Goal: Task Accomplishment & Management: Manage account settings

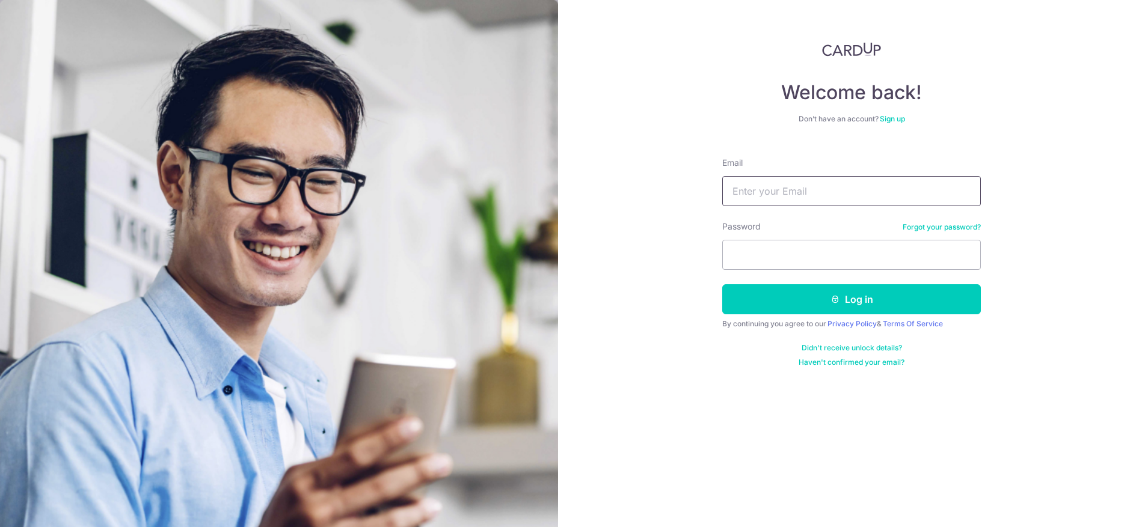
type input "[EMAIL_ADDRESS][DOMAIN_NAME]"
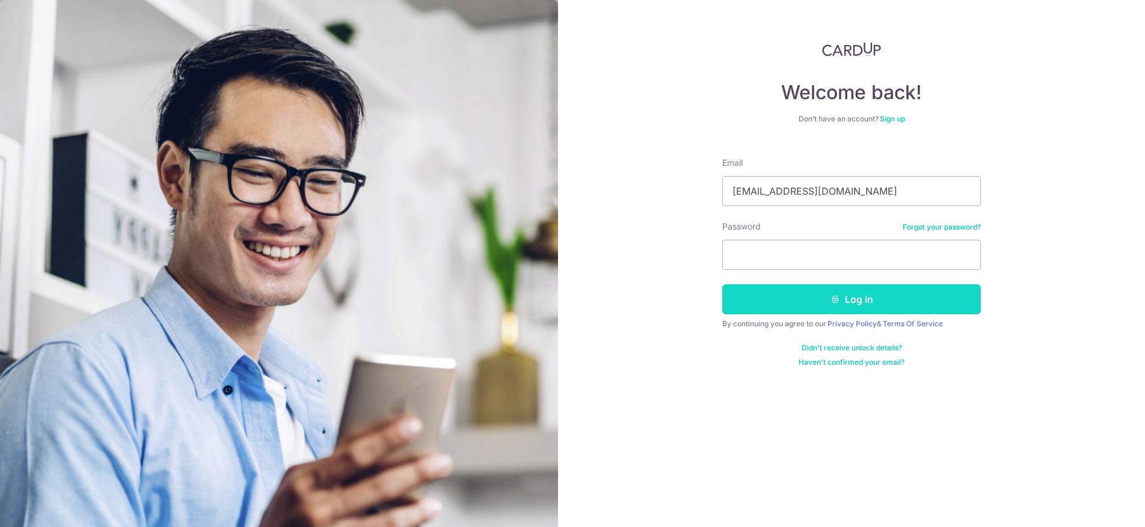
click at [795, 304] on button "Log in" at bounding box center [851, 299] width 258 height 30
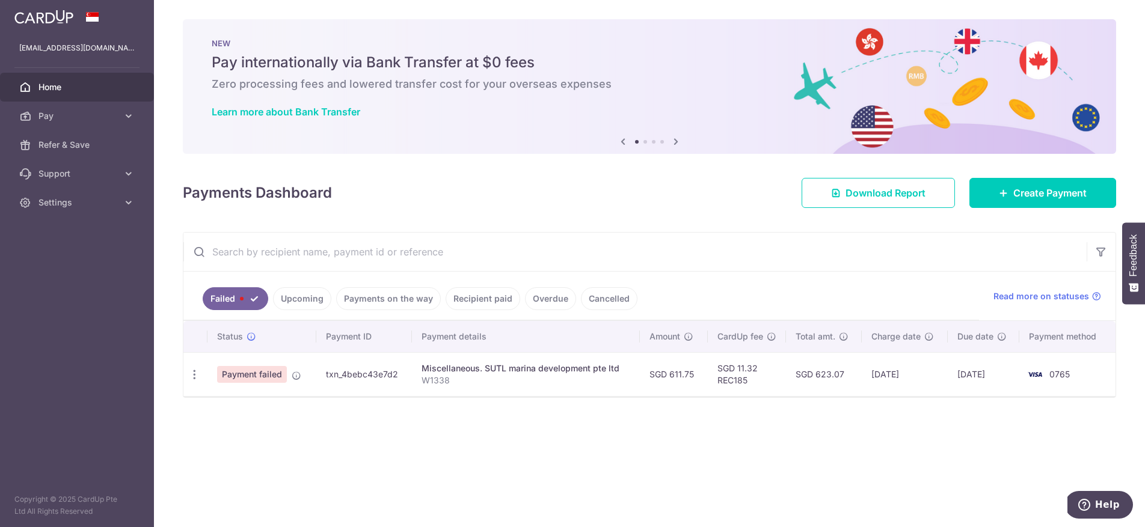
click at [305, 301] on link "Upcoming" at bounding box center [302, 298] width 58 height 23
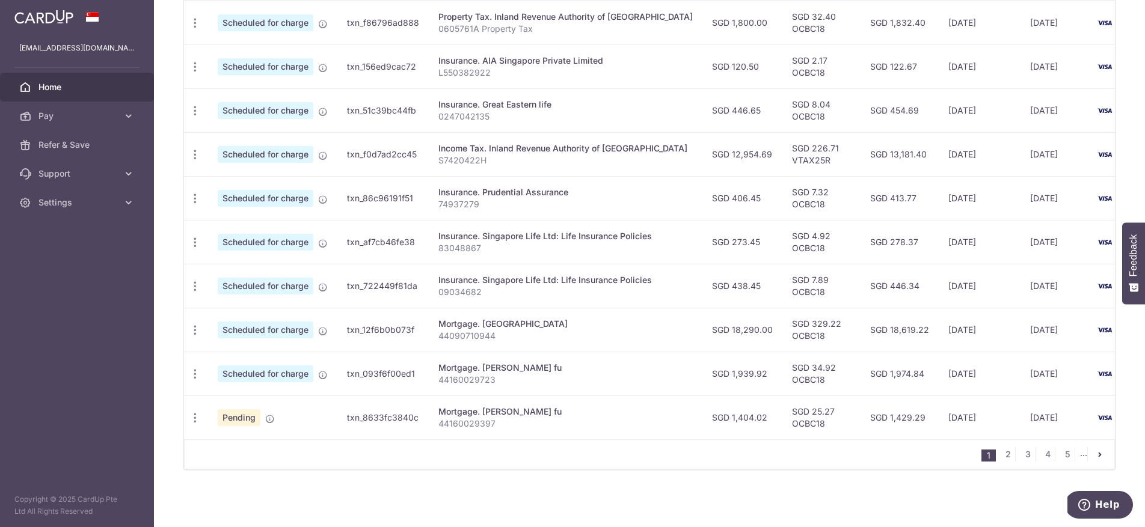
scroll to position [402, 0]
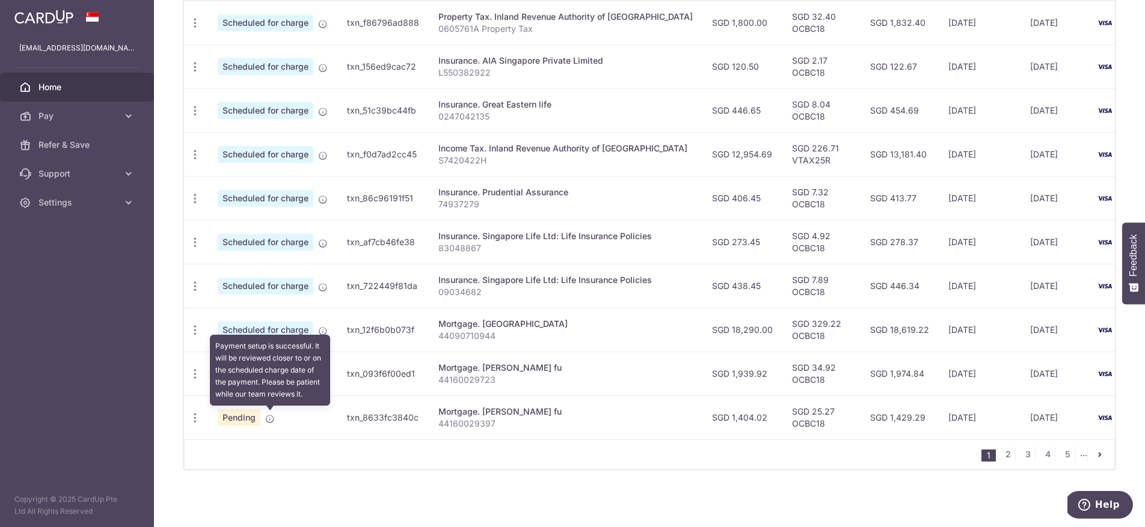
click at [269, 420] on icon at bounding box center [270, 419] width 10 height 10
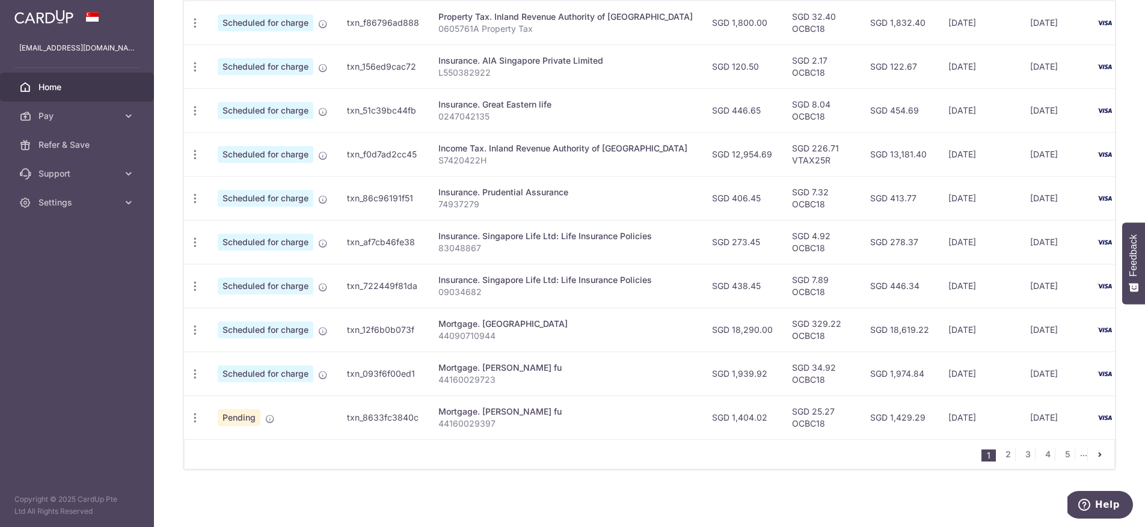
click at [253, 420] on span "Pending" at bounding box center [239, 417] width 43 height 17
click at [198, 422] on icon "button" at bounding box center [195, 418] width 13 height 13
click at [278, 451] on span "Update payment" at bounding box center [259, 451] width 82 height 14
radio input "true"
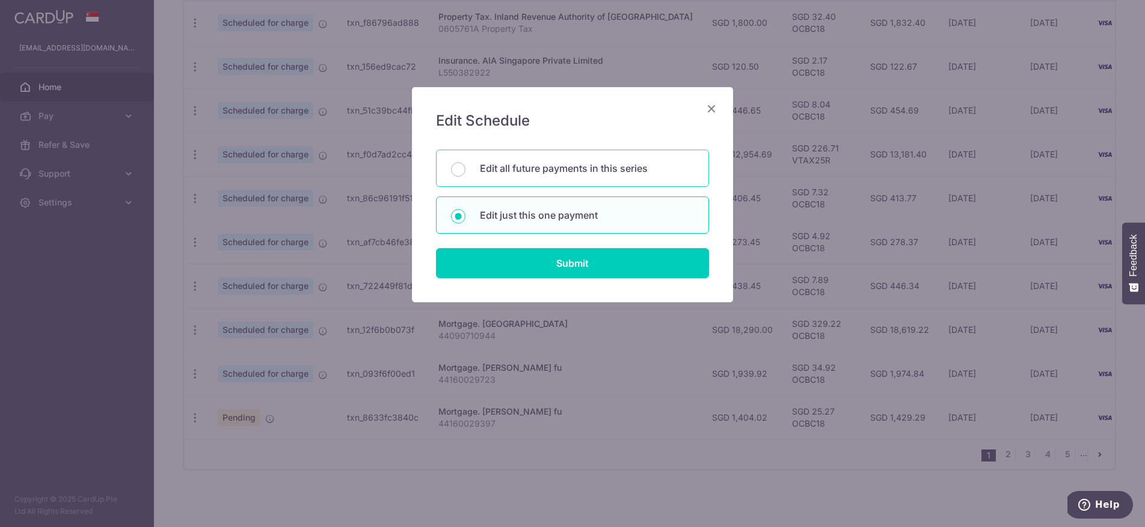
click at [465, 176] on div "Edit all future payments in this series" at bounding box center [572, 168] width 273 height 37
radio input "true"
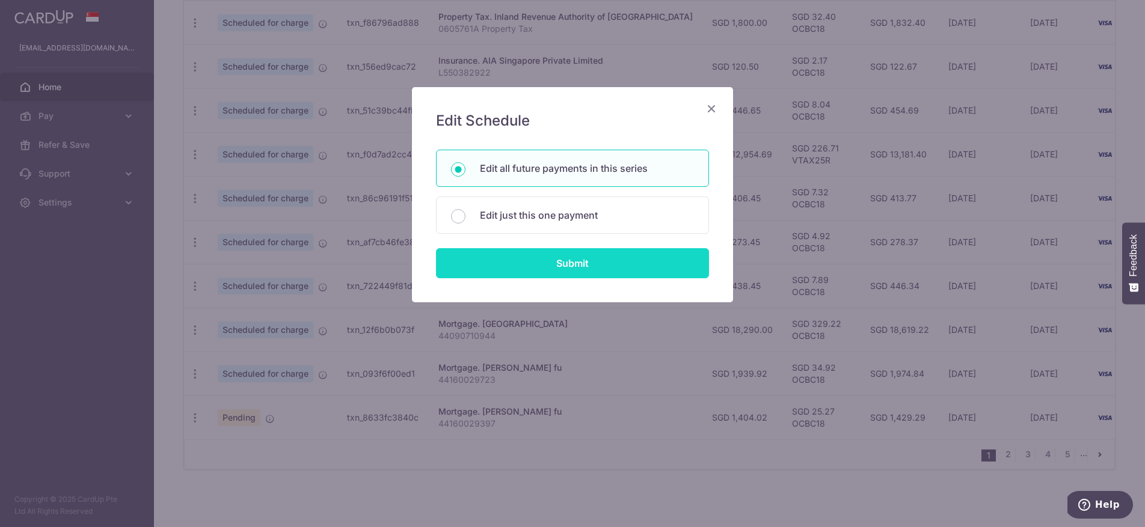
click at [535, 263] on input "Submit" at bounding box center [572, 263] width 273 height 30
radio input "true"
type input "1,404.02"
type input "44160029397"
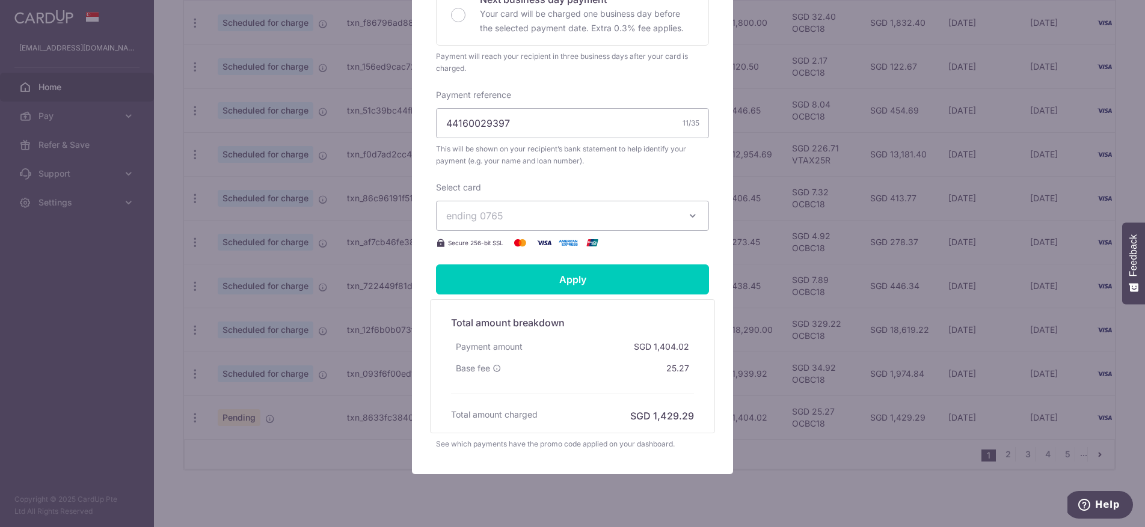
scroll to position [341, 0]
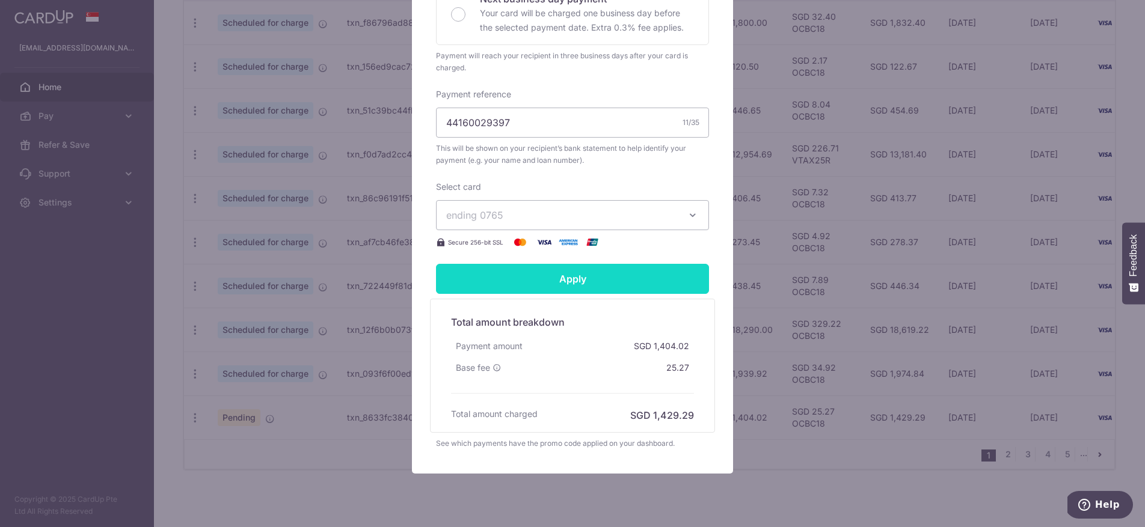
click at [582, 289] on input "Apply" at bounding box center [572, 279] width 273 height 30
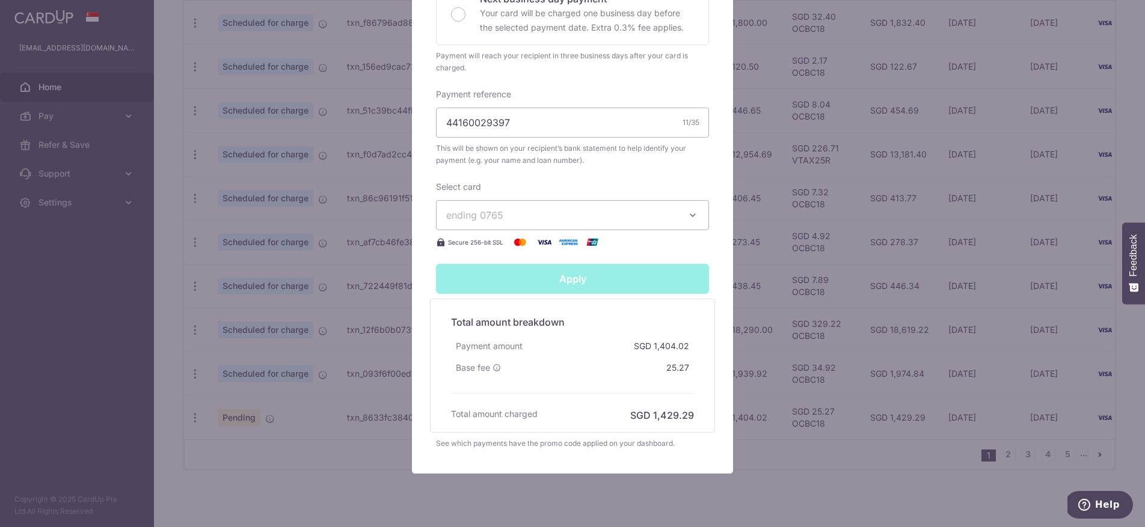
type input "Successfully Applied"
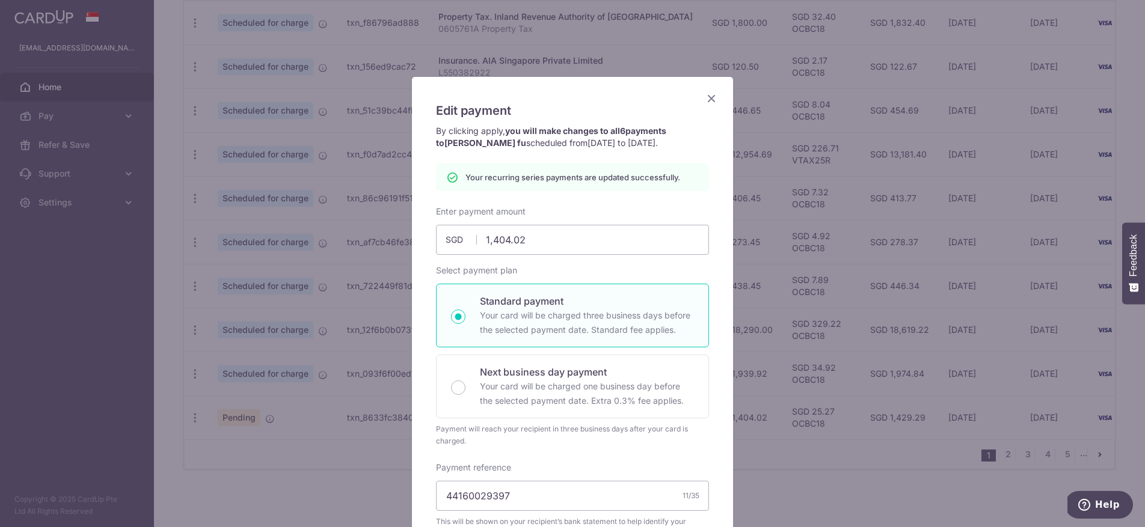
scroll to position [8, 0]
click at [709, 103] on icon "Close" at bounding box center [711, 100] width 14 height 15
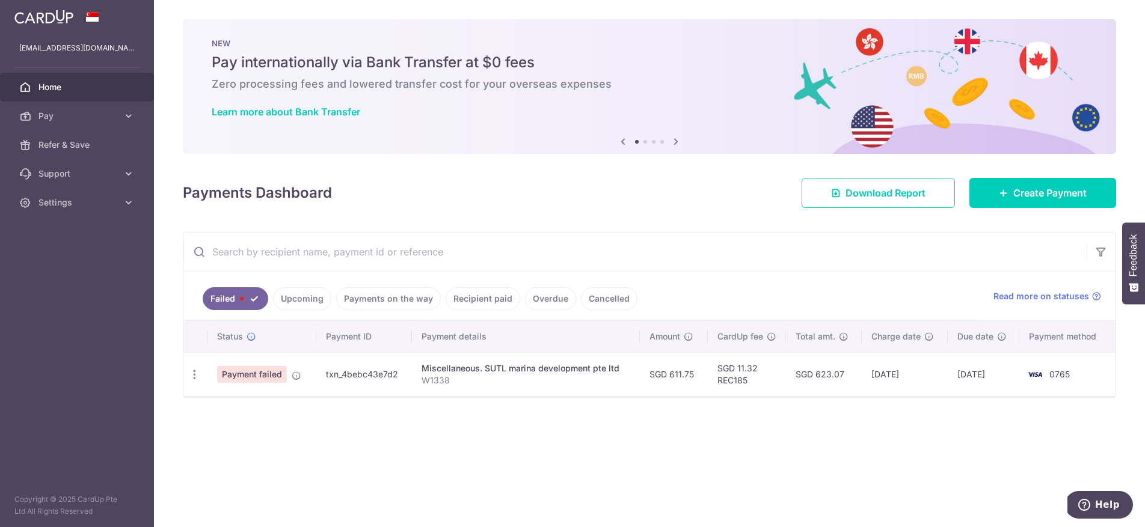
click at [311, 290] on link "Upcoming" at bounding box center [302, 298] width 58 height 23
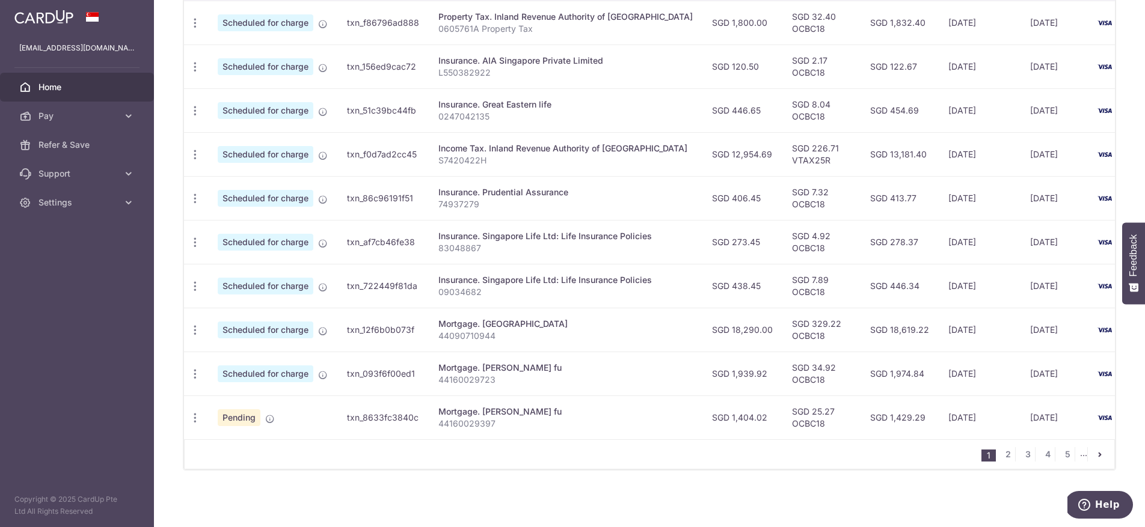
scroll to position [402, 0]
click at [200, 418] on icon "button" at bounding box center [195, 418] width 13 height 13
click at [412, 478] on div "Status Payment ID Payment details Amount CardUp fee Total amt. Charge date Due …" at bounding box center [649, 256] width 931 height 575
click at [193, 422] on icon "button" at bounding box center [195, 418] width 13 height 13
click at [454, 457] on div "Status Payment ID Payment details Amount CardUp fee Total amt. Charge date Due …" at bounding box center [649, 256] width 931 height 575
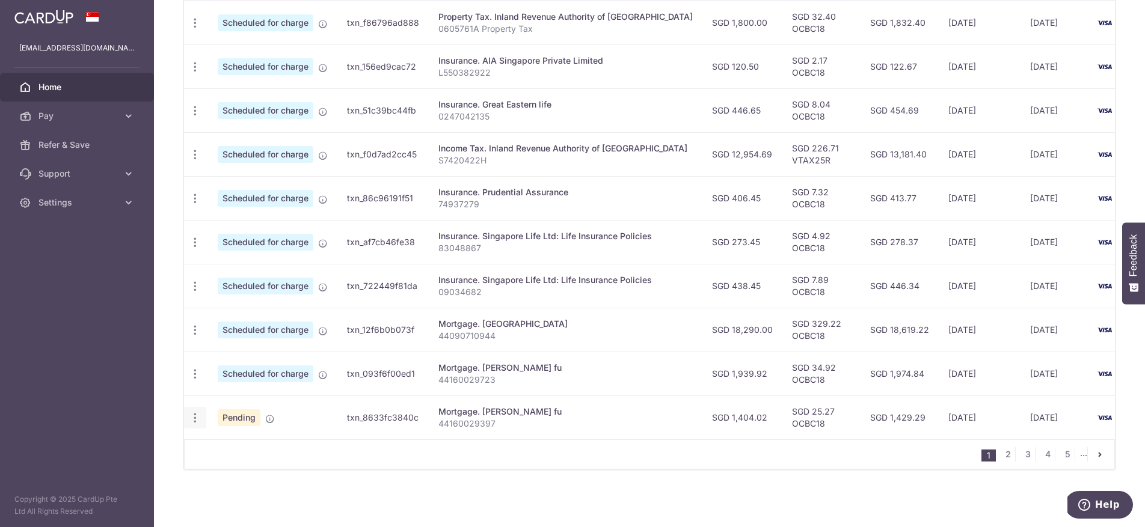
click at [194, 420] on icon "button" at bounding box center [195, 418] width 13 height 13
click at [261, 483] on span "Cancel payment" at bounding box center [259, 480] width 81 height 14
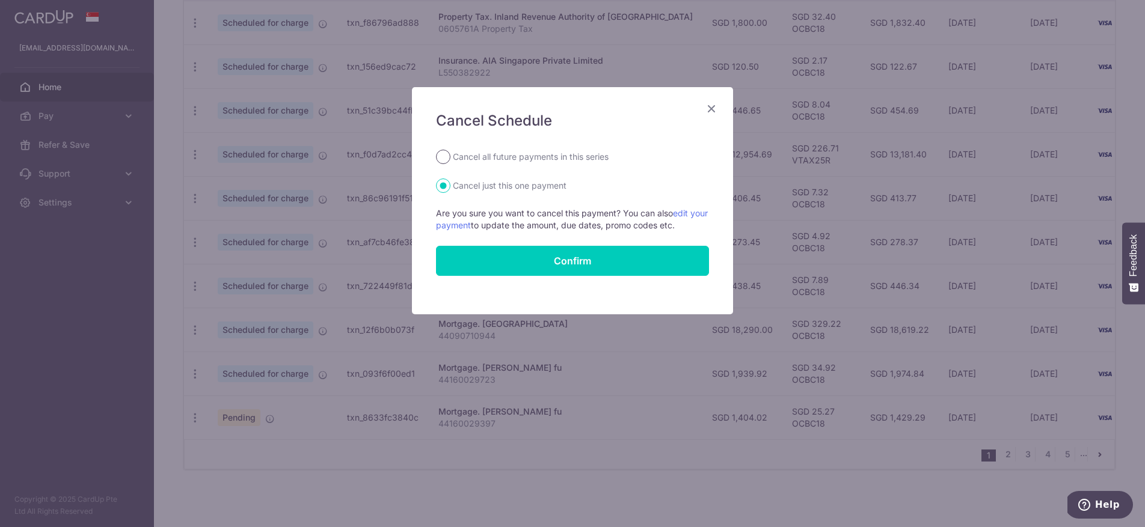
click at [439, 159] on input "Cancel all future payments in this series" at bounding box center [443, 157] width 14 height 14
radio input "true"
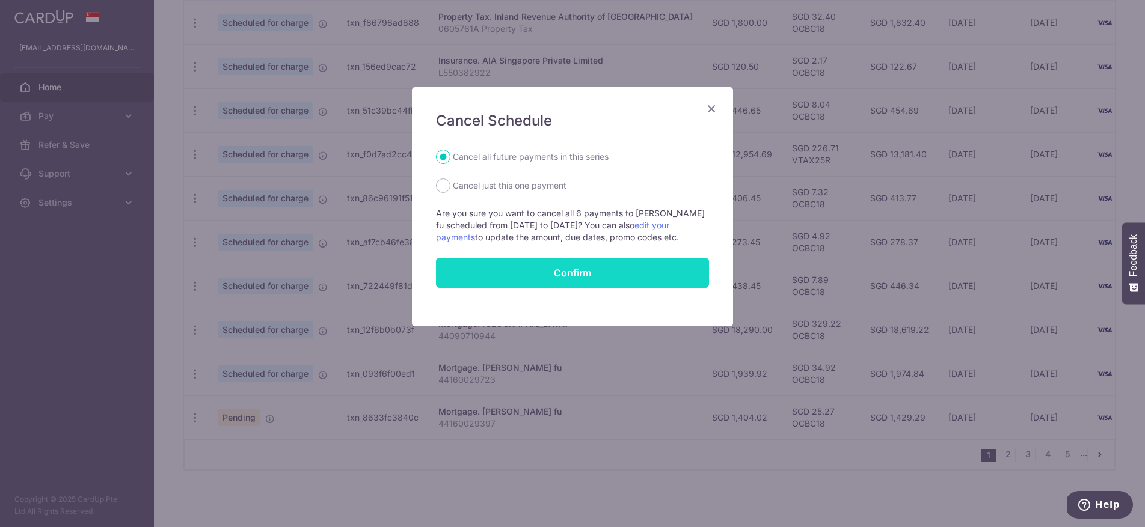
click at [545, 272] on button "Confirm" at bounding box center [572, 273] width 273 height 30
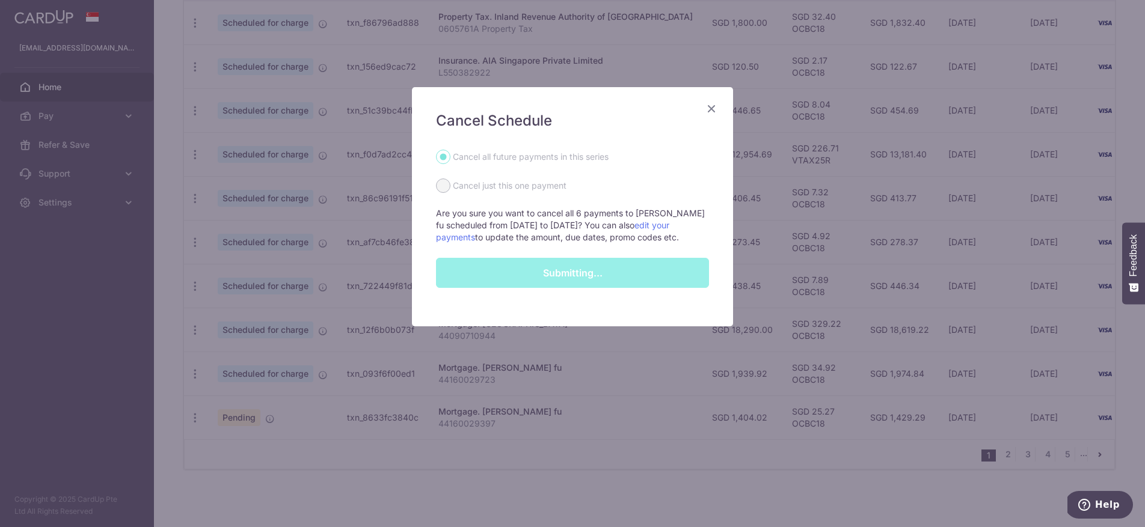
click at [567, 283] on div "Submitting..." at bounding box center [572, 273] width 287 height 30
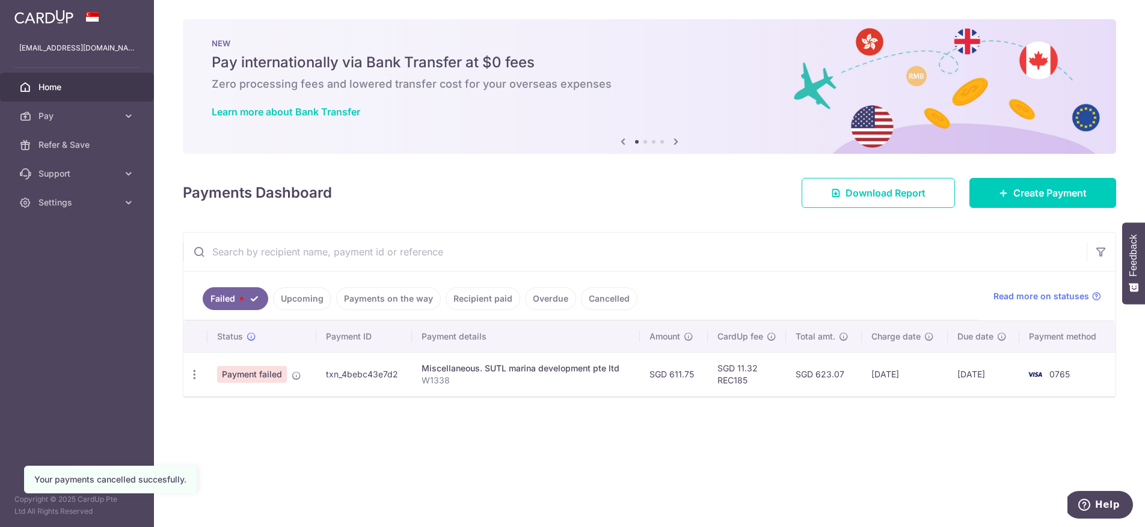
click at [307, 290] on link "Upcoming" at bounding box center [302, 298] width 58 height 23
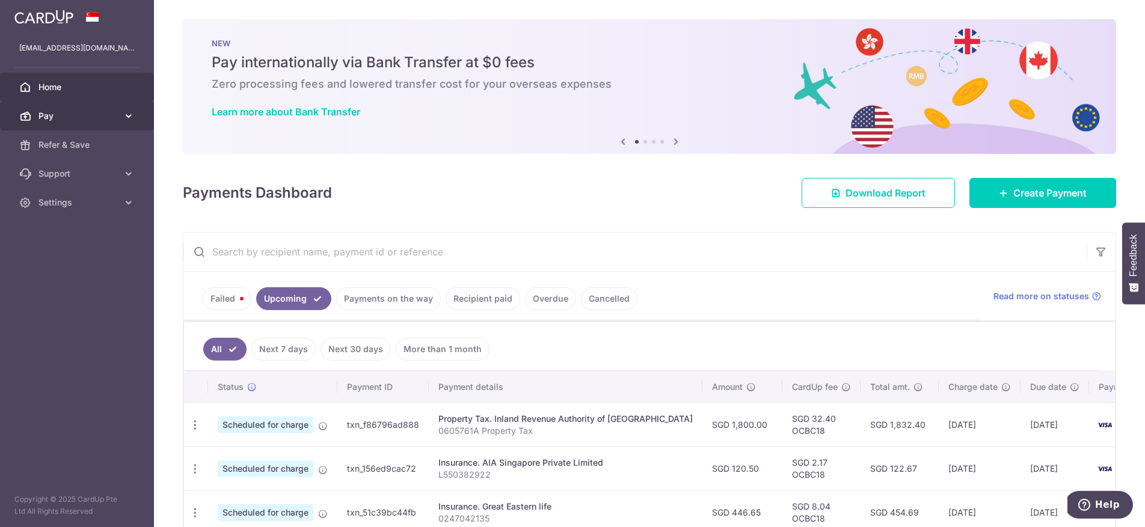
click at [65, 113] on span "Pay" at bounding box center [77, 116] width 79 height 12
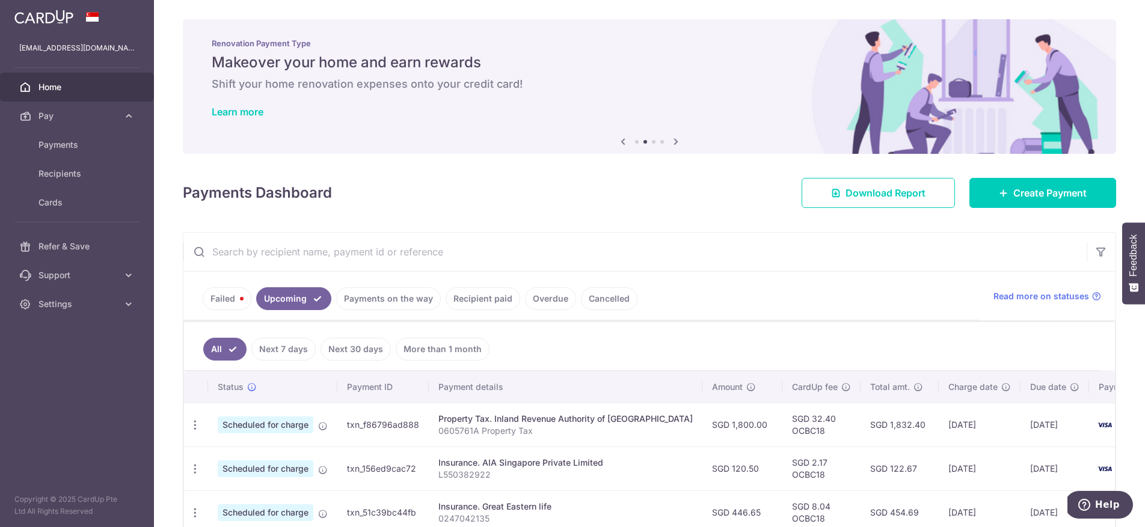
click at [75, 90] on span "Home" at bounding box center [77, 87] width 79 height 12
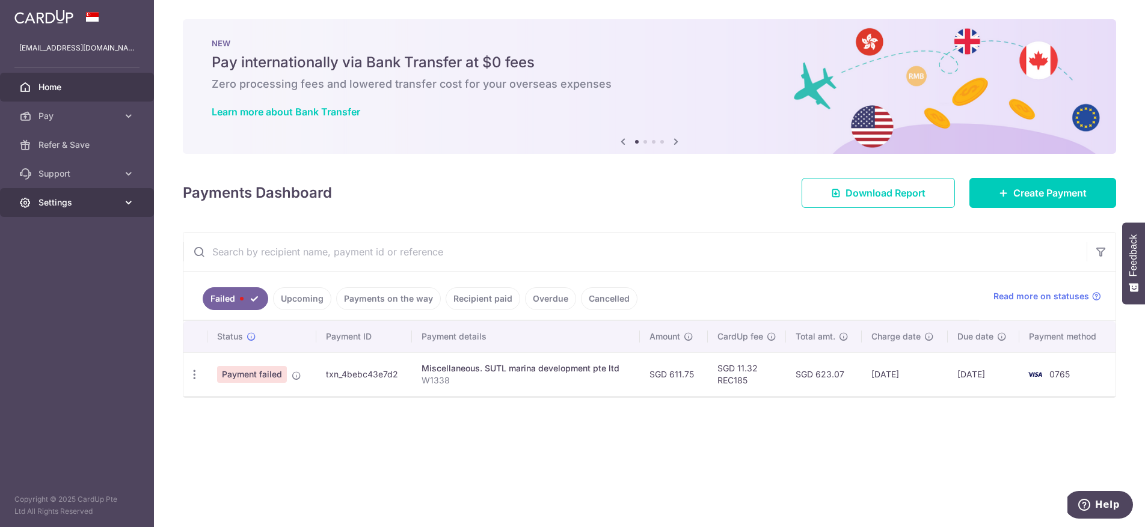
click at [123, 206] on icon at bounding box center [129, 203] width 12 height 12
click at [84, 260] on span "Logout" at bounding box center [77, 260] width 79 height 12
